Goal: Information Seeking & Learning: Learn about a topic

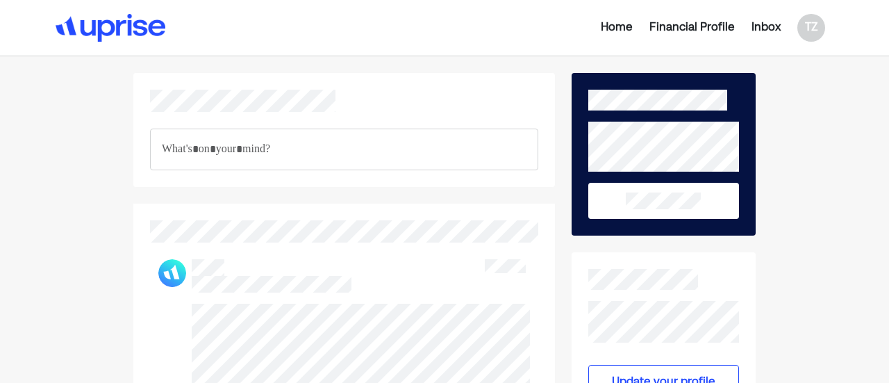
click at [775, 28] on div "Inbox" at bounding box center [766, 27] width 29 height 17
click at [760, 23] on div "Inbox" at bounding box center [766, 27] width 29 height 17
click at [133, 31] on img at bounding box center [111, 28] width 110 height 28
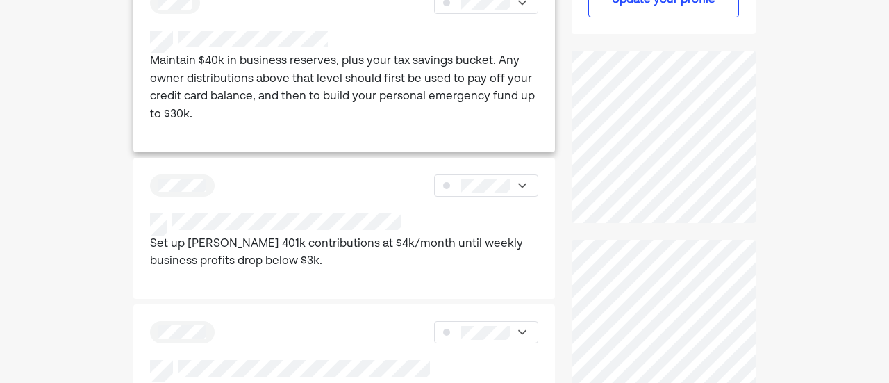
scroll to position [524, 0]
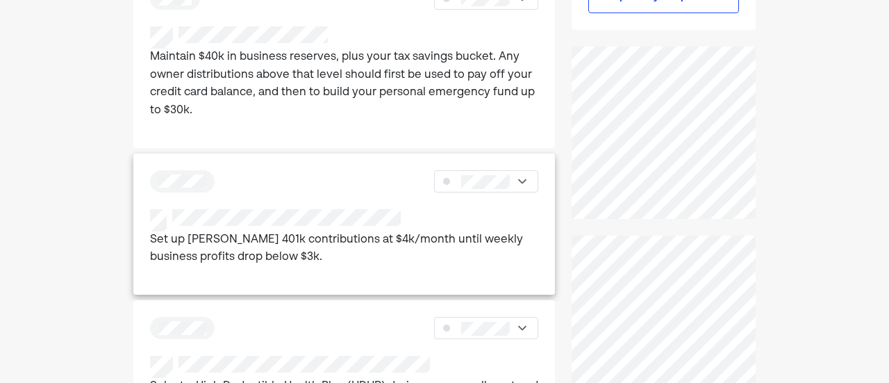
click at [410, 249] on p "Set up [PERSON_NAME] 401k contributions at $4k/month until weekly business prof…" at bounding box center [344, 248] width 388 height 35
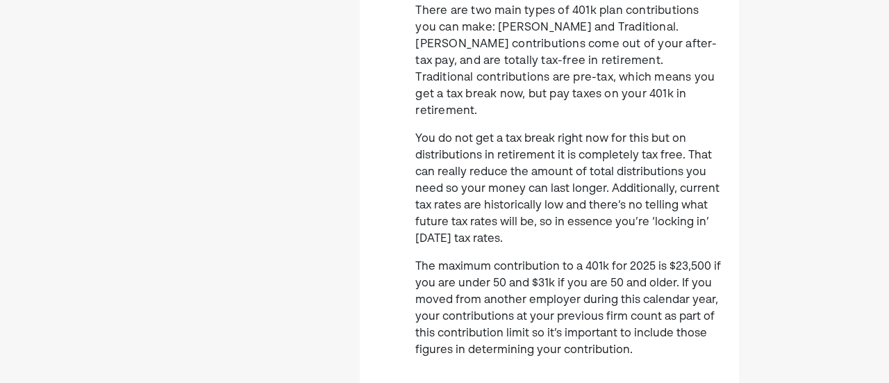
scroll to position [591, 0]
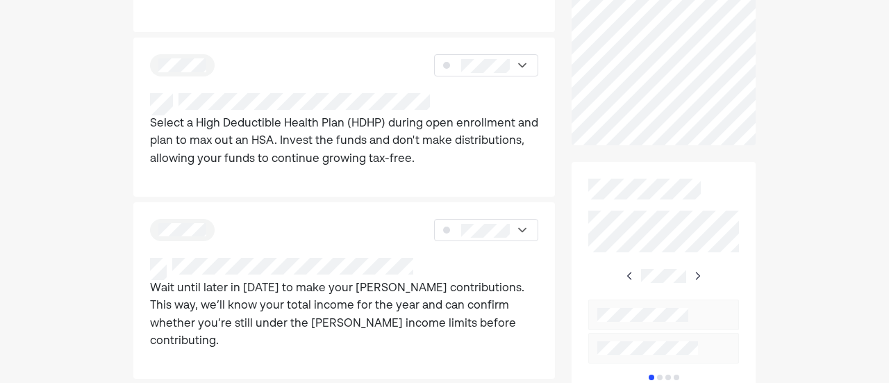
scroll to position [833, 0]
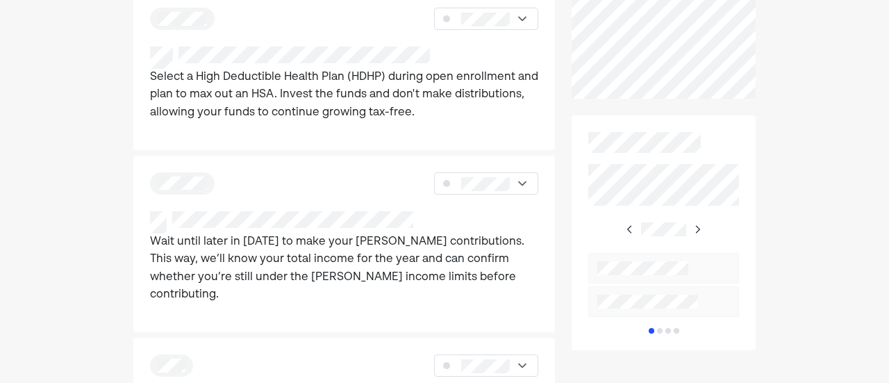
click at [692, 227] on img at bounding box center [697, 229] width 11 height 11
click at [638, 228] on div at bounding box center [664, 229] width 78 height 25
click at [632, 226] on img at bounding box center [630, 229] width 11 height 11
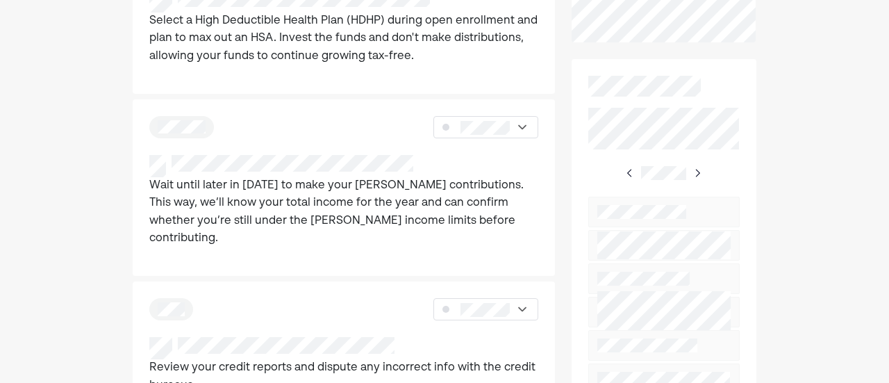
click at [755, 270] on div at bounding box center [664, 243] width 185 height 368
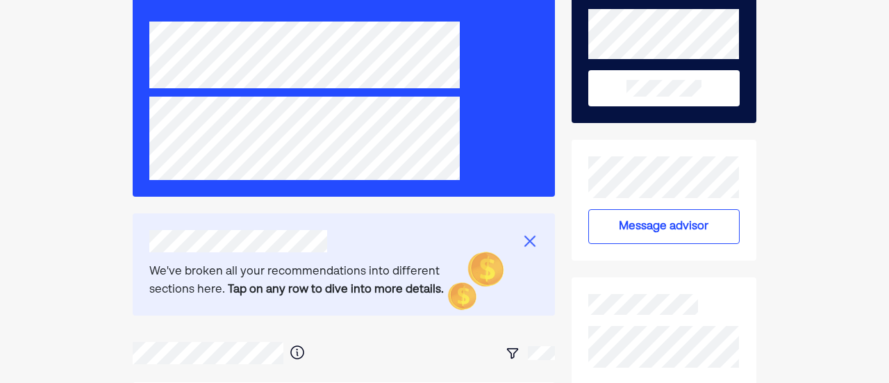
scroll to position [112, 0]
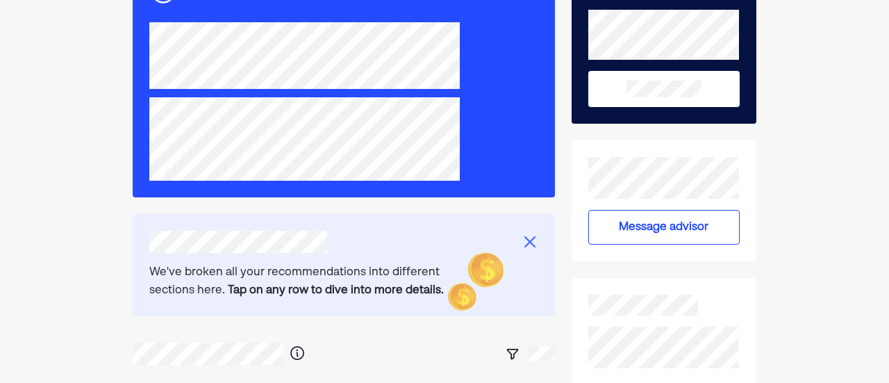
click at [478, 269] on img at bounding box center [488, 270] width 94 height 87
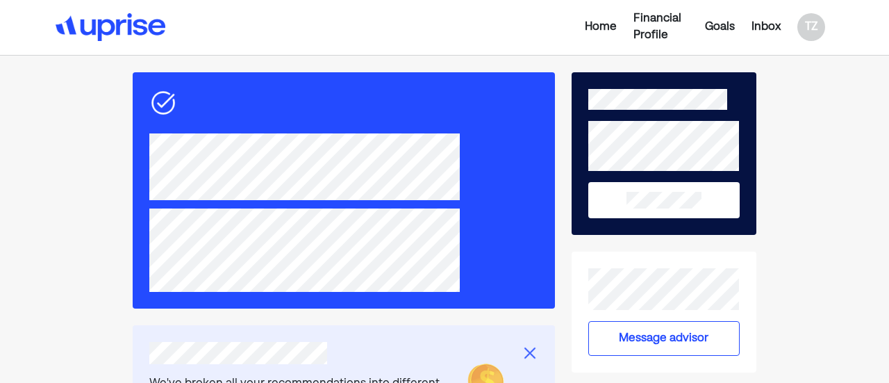
scroll to position [3, 0]
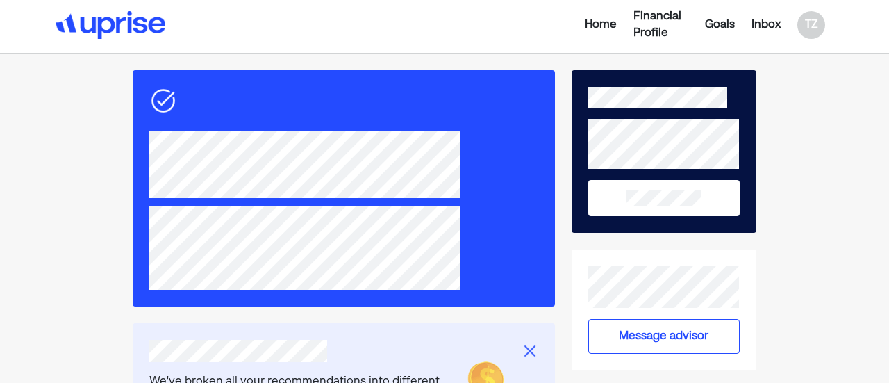
click at [666, 28] on div "Financial Profile" at bounding box center [661, 24] width 55 height 33
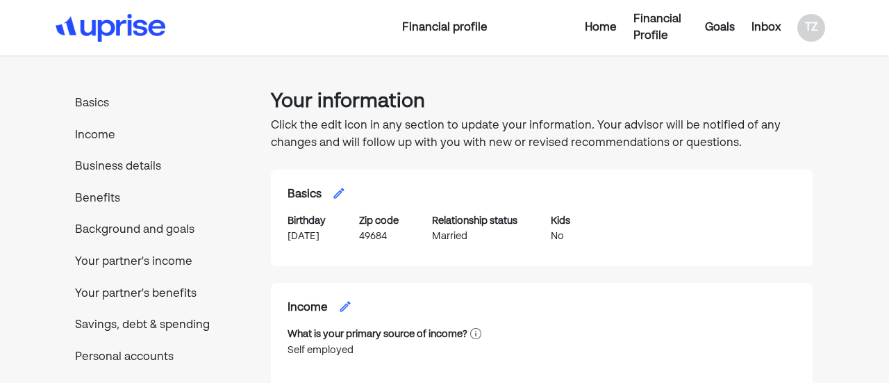
click at [133, 290] on p "Your partner's benefits" at bounding box center [153, 295] width 172 height 18
click at [715, 26] on div "Goals" at bounding box center [720, 27] width 30 height 17
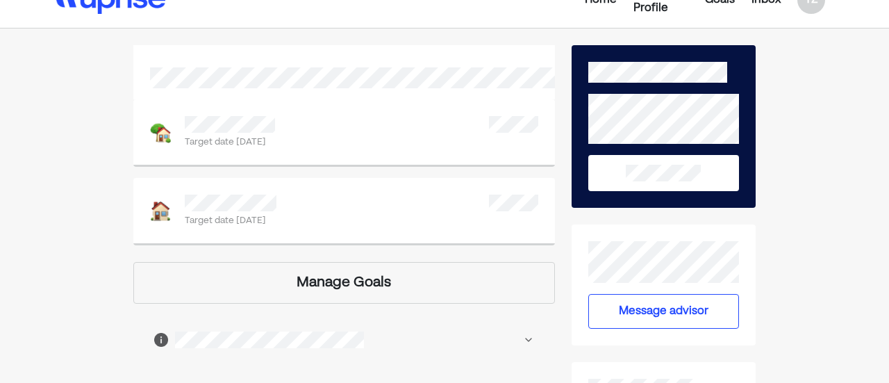
scroll to position [27, 0]
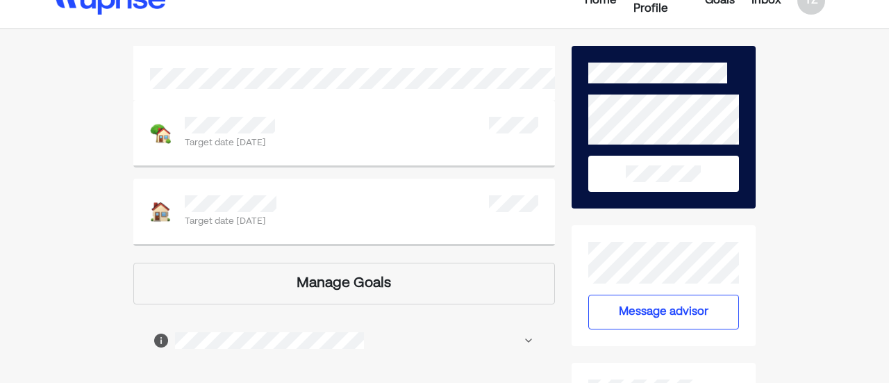
click at [298, 156] on div "Target date Jan 2027" at bounding box center [344, 133] width 422 height 67
click at [302, 134] on div "Target date Jan 2027" at bounding box center [344, 134] width 388 height 34
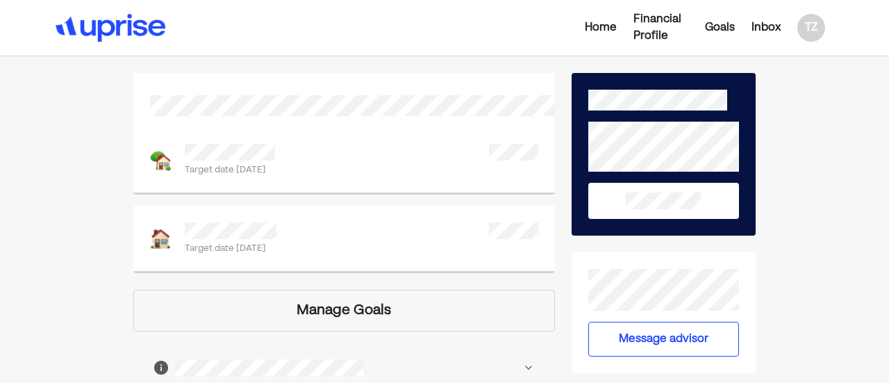
click at [506, 170] on div "Target date Jan 2027" at bounding box center [344, 161] width 388 height 34
click at [103, 34] on img at bounding box center [111, 28] width 110 height 28
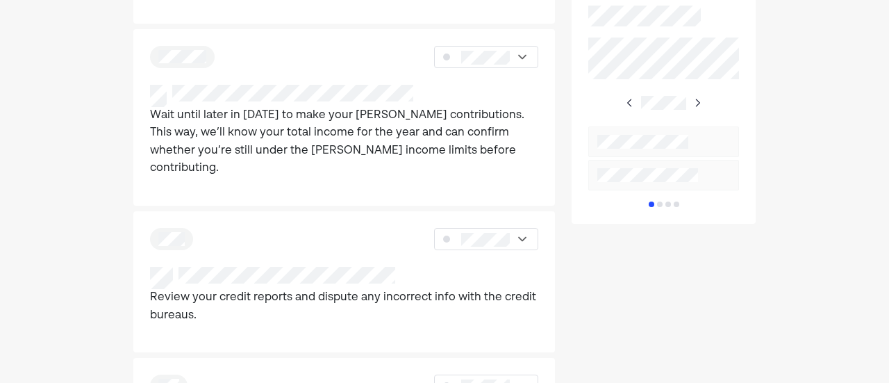
scroll to position [960, 0]
click at [420, 134] on p "Wait until later in 2025 to make your Roth IRA contributions. This way, we’ll k…" at bounding box center [344, 141] width 388 height 71
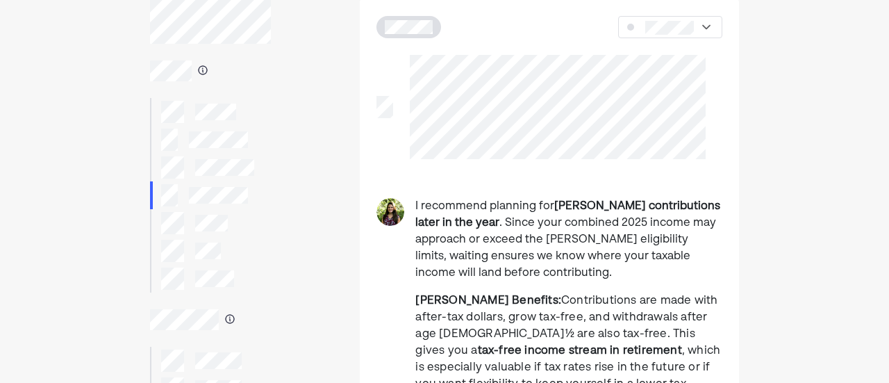
scroll to position [63, 0]
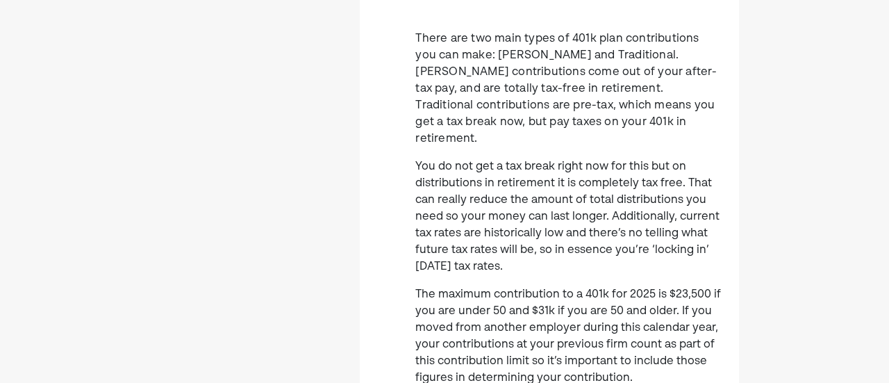
scroll to position [539, 0]
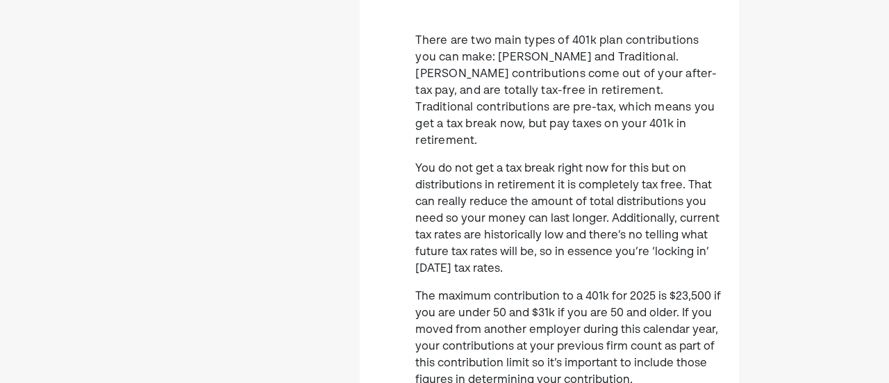
click at [458, 161] on p "You do not get a tax break right now for this but on distributions in retiremen…" at bounding box center [568, 219] width 307 height 117
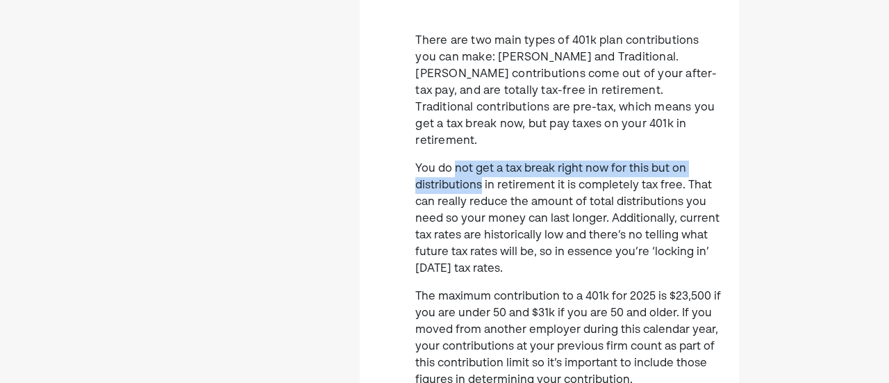
drag, startPoint x: 541, startPoint y: 206, endPoint x: 457, endPoint y: 167, distance: 91.7
click at [457, 167] on p "You do not get a tax break right now for this but on distributions in retiremen…" at bounding box center [568, 219] width 307 height 117
